Goal: Information Seeking & Learning: Check status

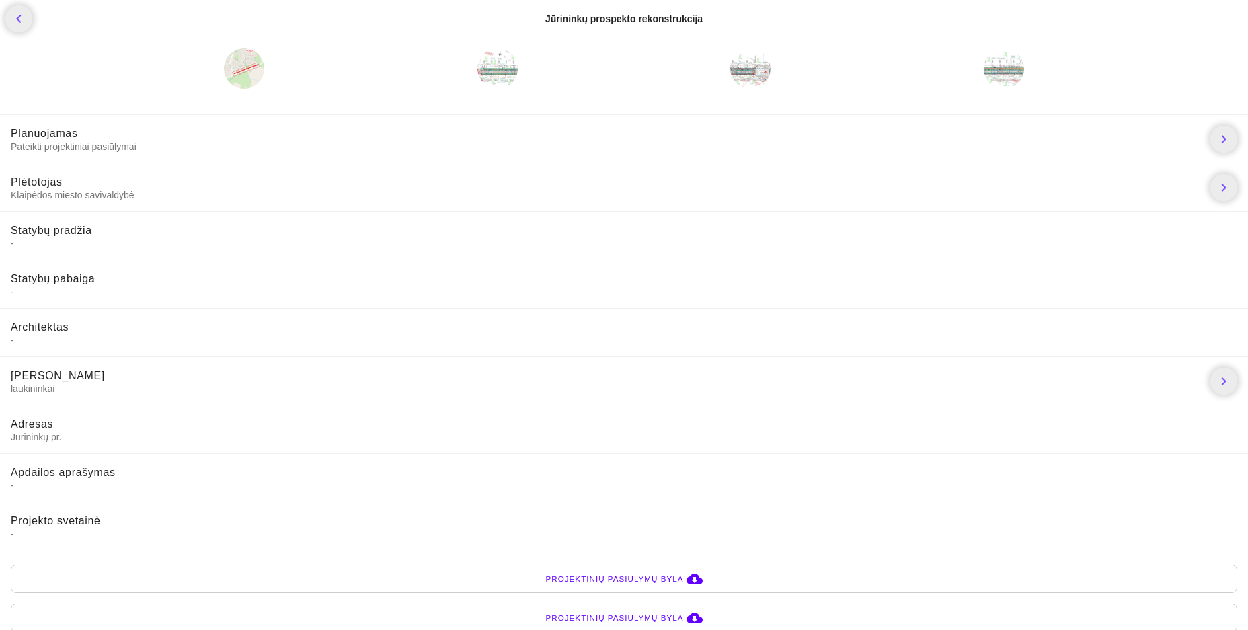
click at [50, 134] on span "Planuojamas" at bounding box center [44, 133] width 67 height 11
click at [1230, 132] on icon "chevron_right" at bounding box center [1224, 139] width 16 height 16
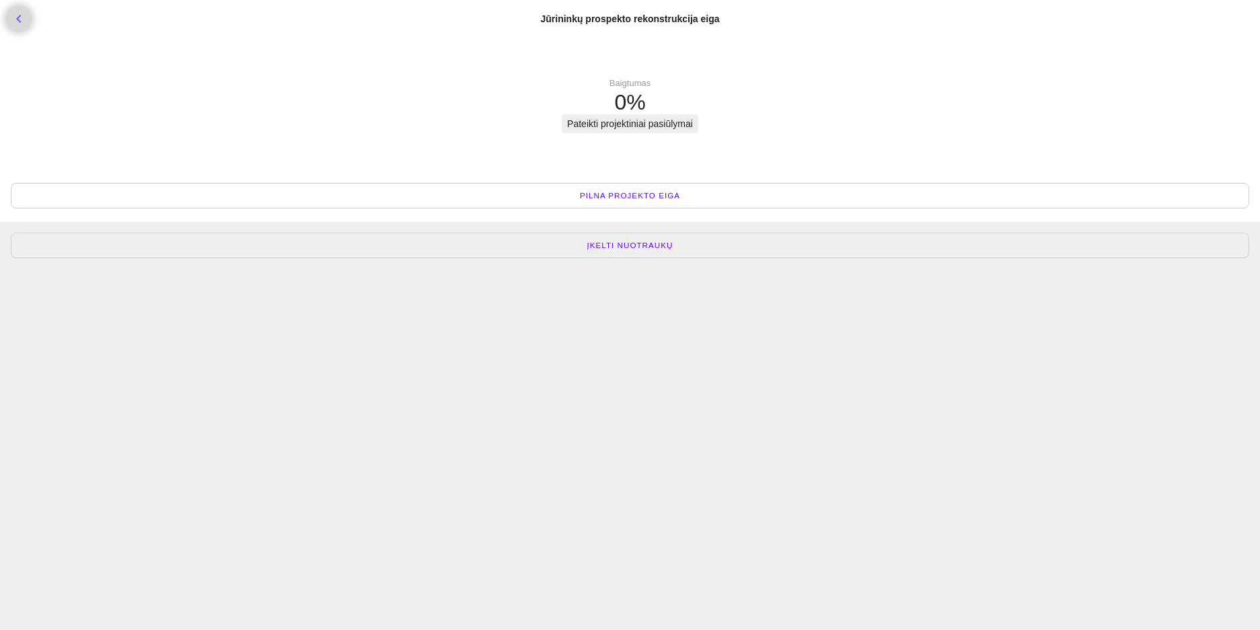
click at [20, 14] on icon "chevron_left" at bounding box center [19, 19] width 16 height 16
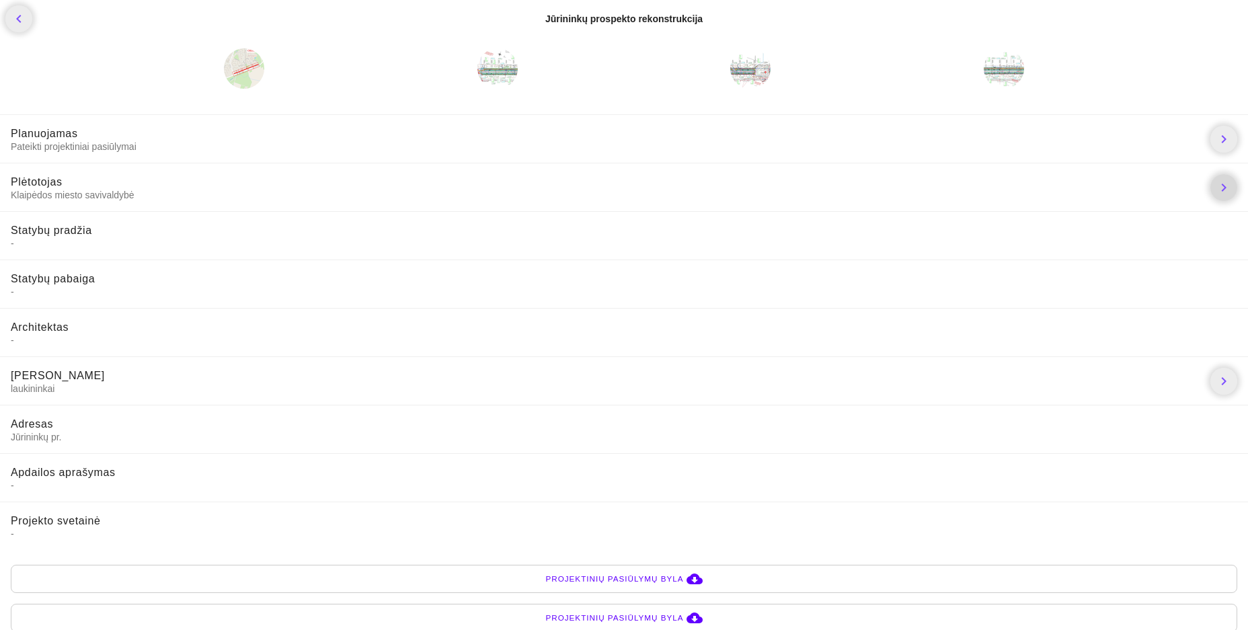
click at [1223, 186] on icon "chevron_right" at bounding box center [1224, 188] width 16 height 16
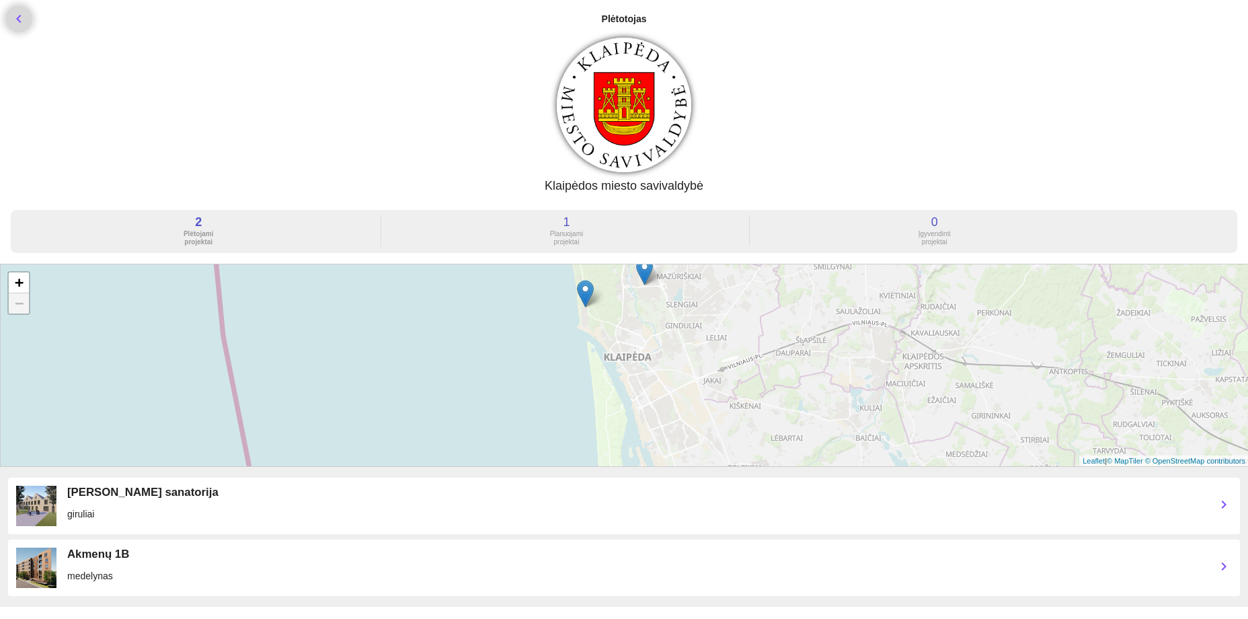
click at [20, 17] on icon "chevron_left" at bounding box center [19, 19] width 16 height 16
